Goal: Find specific page/section: Locate a particular part of the current website

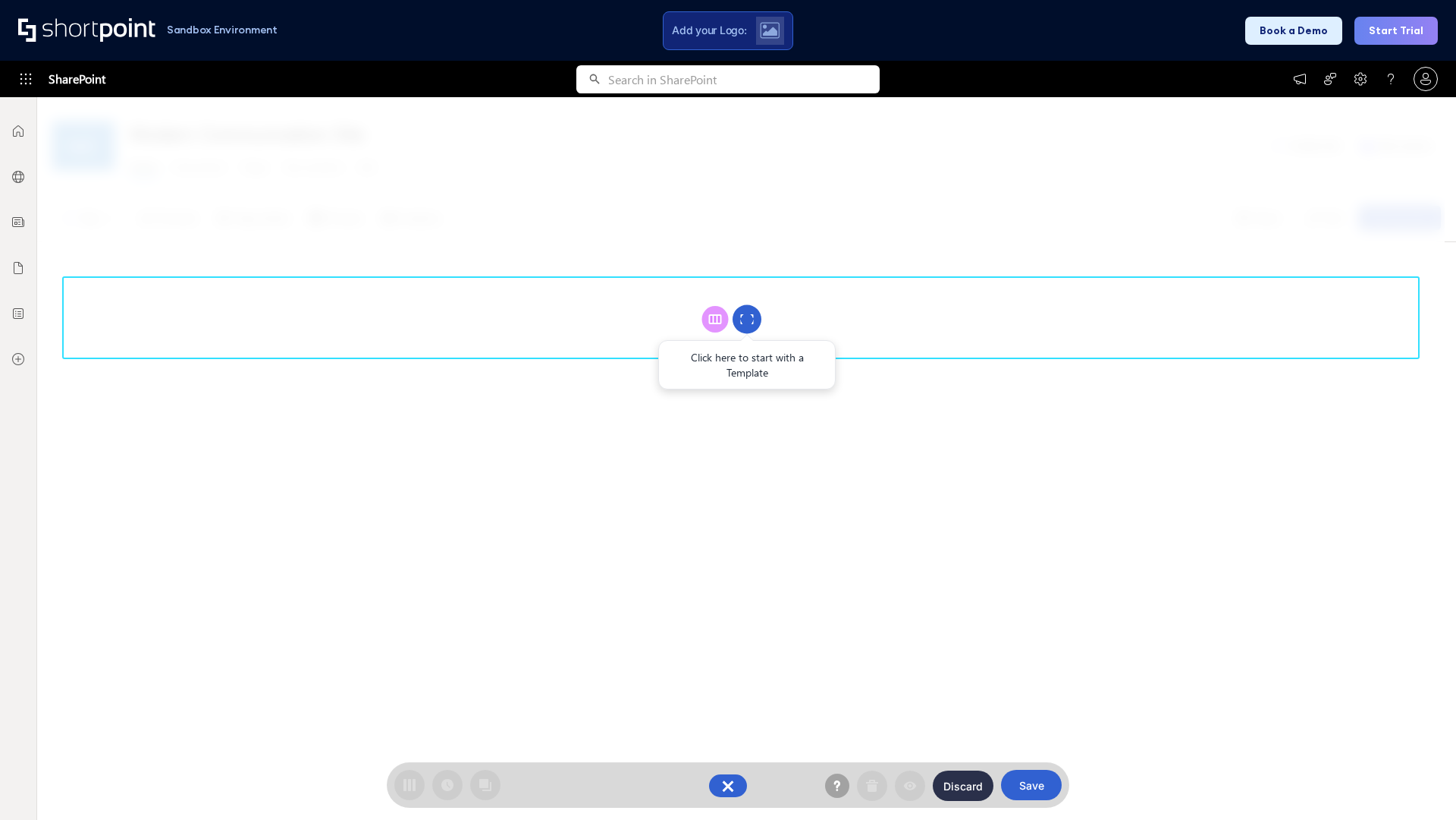
click at [747, 319] on circle at bounding box center [746, 319] width 28 height 28
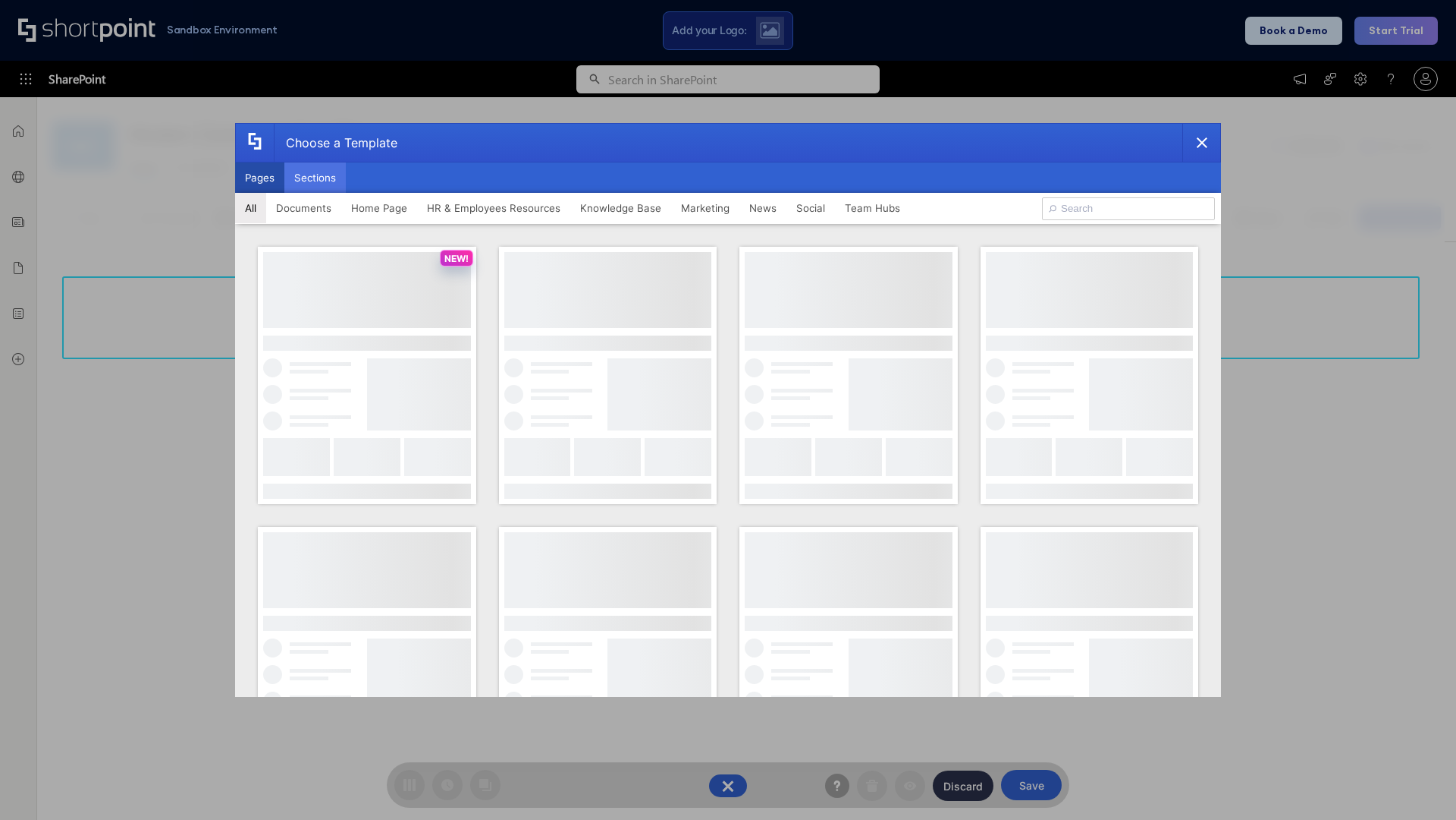
click at [315, 177] on button "Sections" at bounding box center [315, 177] width 62 height 30
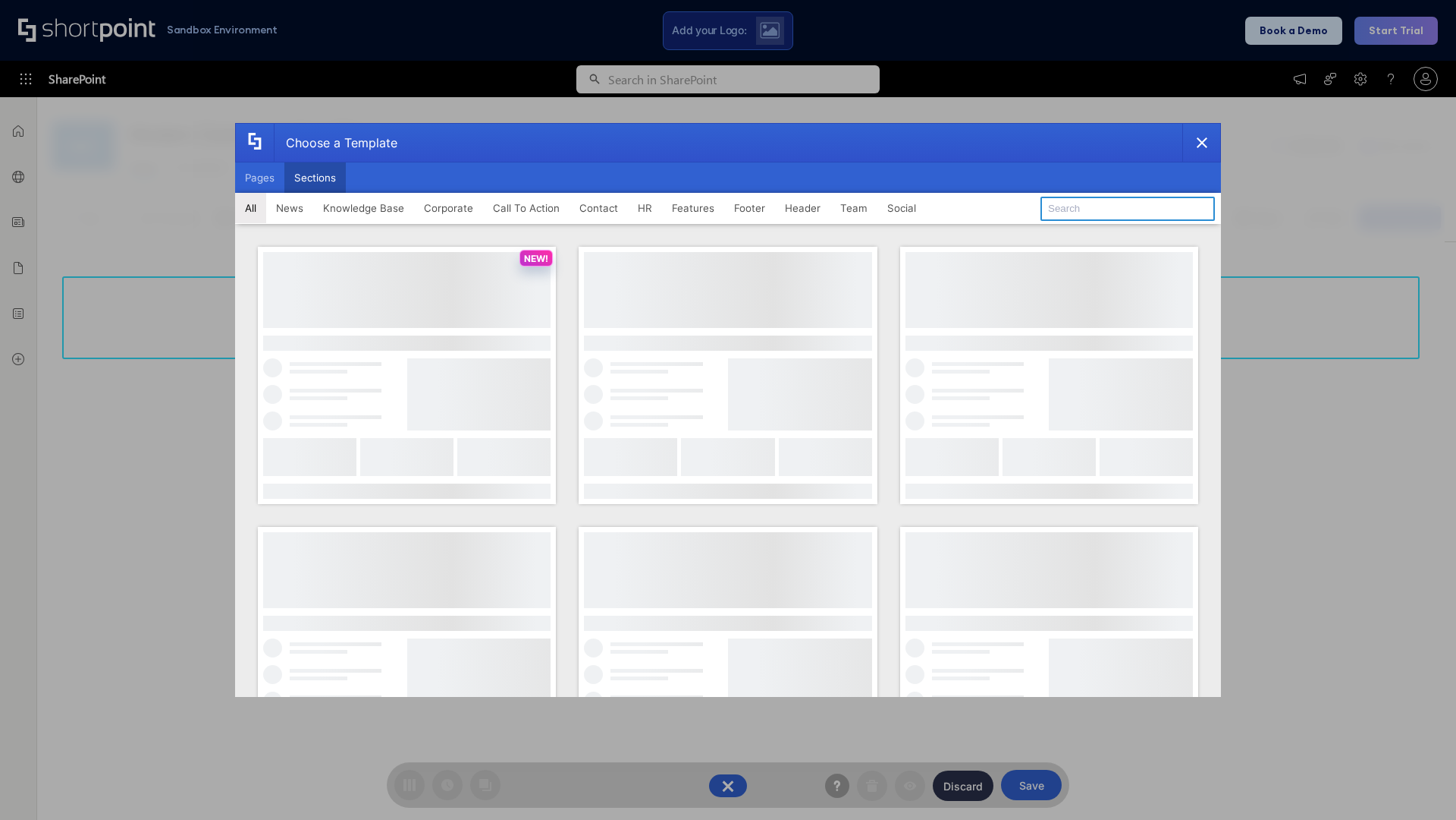
type input "FAQ 6"
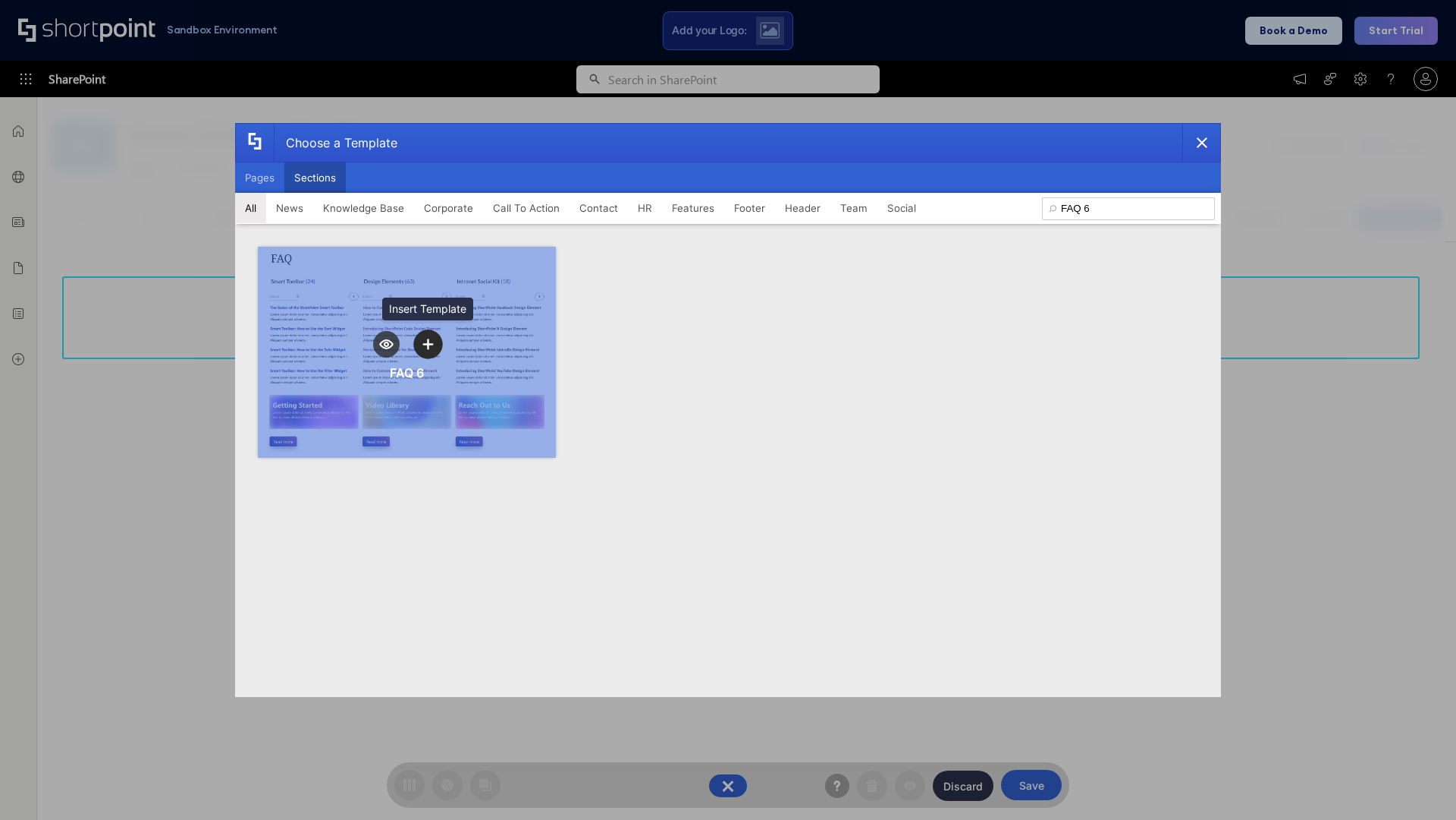
click at [428, 344] on icon "template selector" at bounding box center [427, 344] width 10 height 10
